Goal: Find specific page/section: Find specific page/section

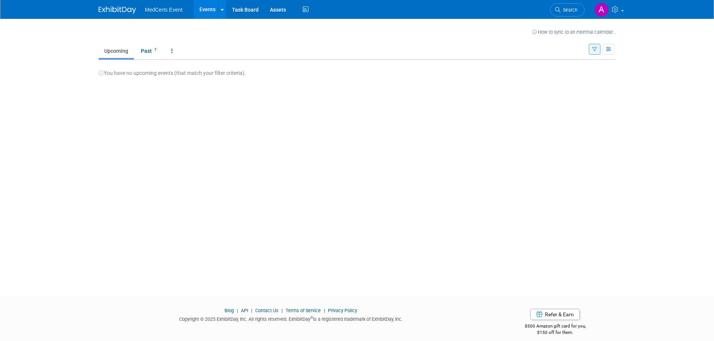
click at [594, 49] on icon "button" at bounding box center [594, 49] width 5 height 5
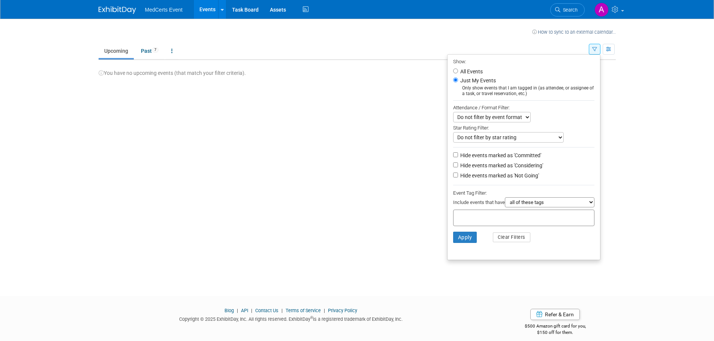
click at [473, 72] on label "All Events" at bounding box center [471, 71] width 24 height 5
click at [458, 72] on input "All Events" at bounding box center [455, 71] width 5 height 5
radio input "true"
click at [458, 238] on button "Apply" at bounding box center [465, 237] width 24 height 11
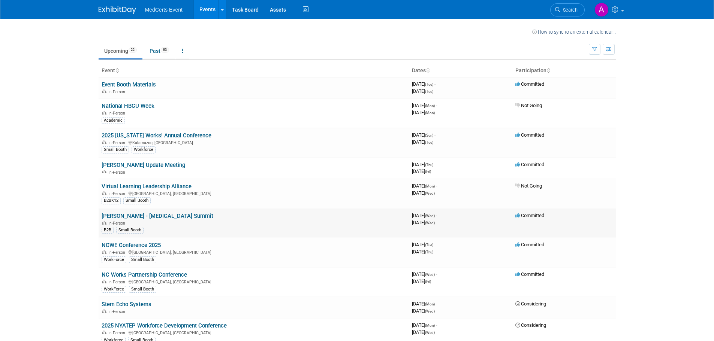
click at [152, 217] on link "Becker's - Perioperative Summit" at bounding box center [158, 216] width 112 height 7
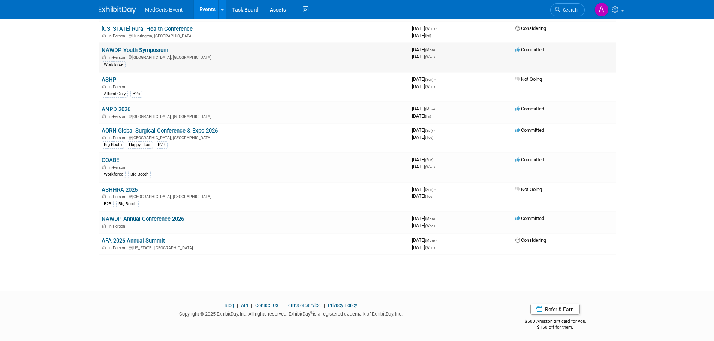
scroll to position [410, 0]
